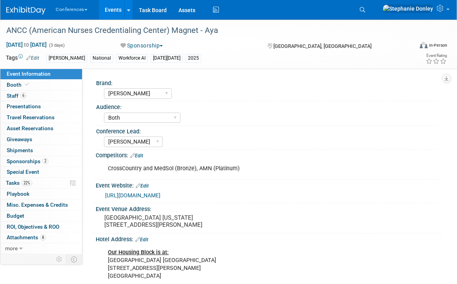
select select "[PERSON_NAME]"
select select "Both"
select select "[PERSON_NAME]"
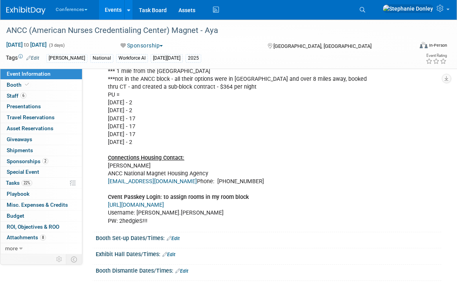
scroll to position [228, 0]
click at [365, 9] on icon at bounding box center [362, 9] width 5 height 5
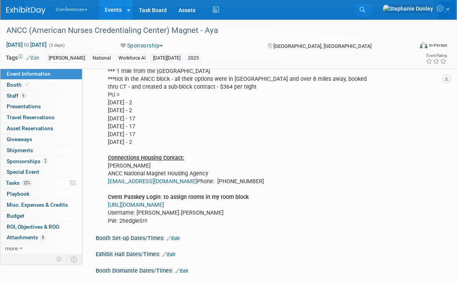
scroll to position [0, 0]
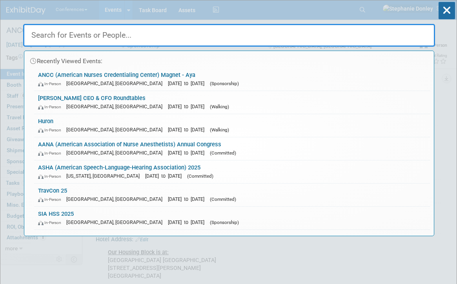
click at [186, 36] on input "text" at bounding box center [229, 35] width 412 height 23
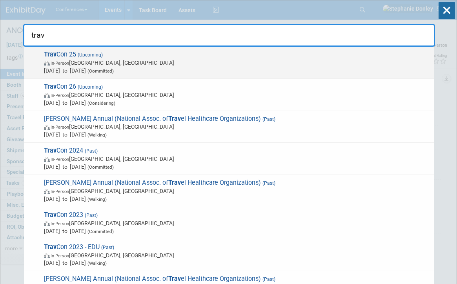
type input "trav"
click at [90, 61] on span "In-Person [GEOGRAPHIC_DATA], [GEOGRAPHIC_DATA]" at bounding box center [237, 63] width 386 height 8
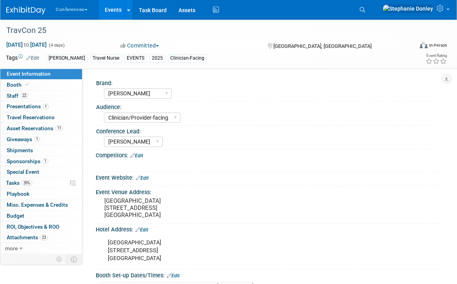
select select "[PERSON_NAME]"
select select "Clinician/Provider-facing"
select select "[PERSON_NAME]"
click at [38, 185] on link "39% Tasks 39%" at bounding box center [41, 183] width 82 height 11
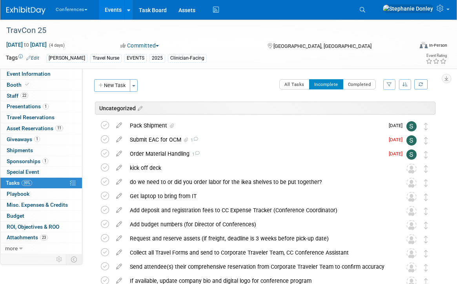
click at [152, 129] on div "Pack Shipment" at bounding box center [255, 125] width 258 height 13
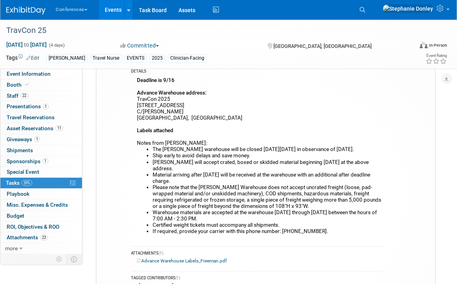
scroll to position [66, 0]
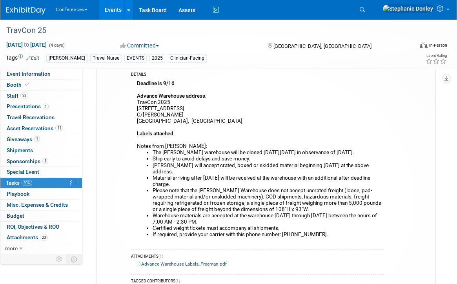
click at [351, 51] on div "Sep 21, 2025 to Sep 24, 2025 (4 days) Sep 21, 2025 to Sep 24, 2025 Committed Co…" at bounding box center [223, 47] width 447 height 12
